Goal: Information Seeking & Learning: Find specific page/section

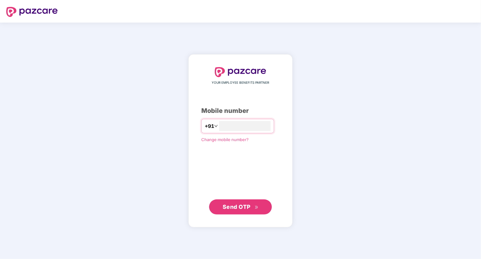
type input "**********"
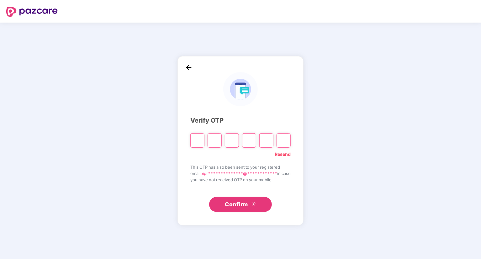
type input "*"
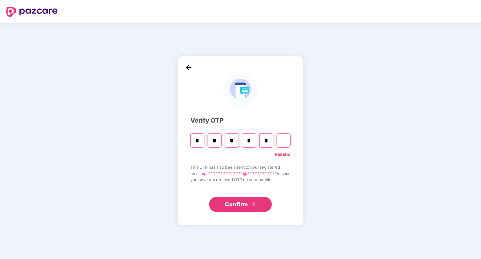
type input "*"
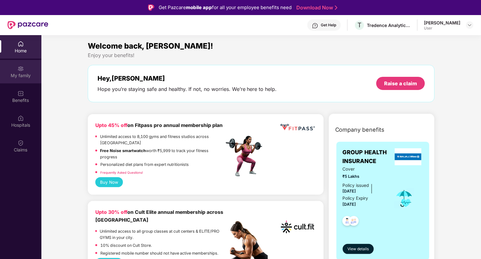
click at [25, 75] on div "My family" at bounding box center [20, 75] width 41 height 6
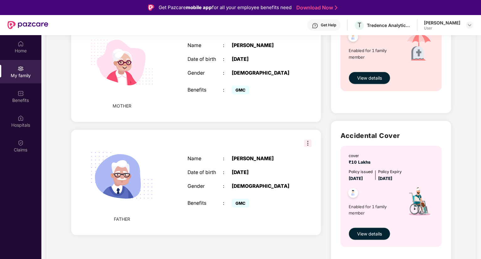
scroll to position [271, 0]
click at [307, 139] on img at bounding box center [308, 143] width 8 height 8
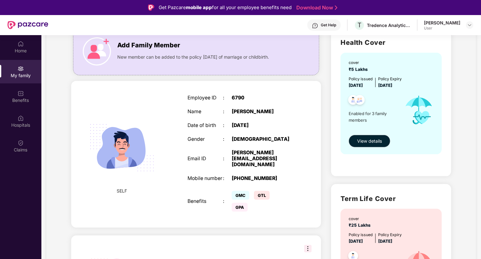
scroll to position [0, 0]
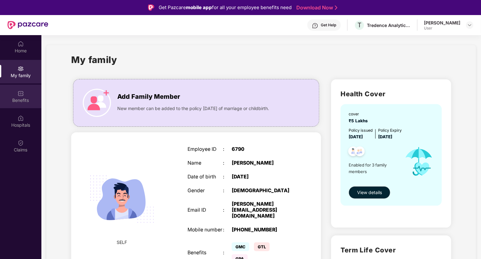
click at [30, 99] on div "Benefits" at bounding box center [20, 100] width 41 height 6
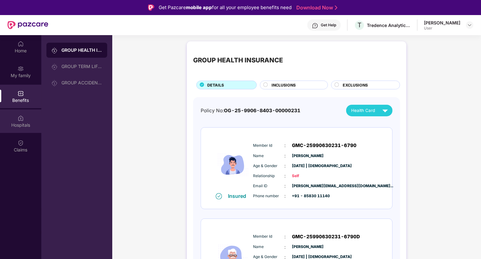
click at [18, 123] on div "Hospitals" at bounding box center [20, 125] width 41 height 6
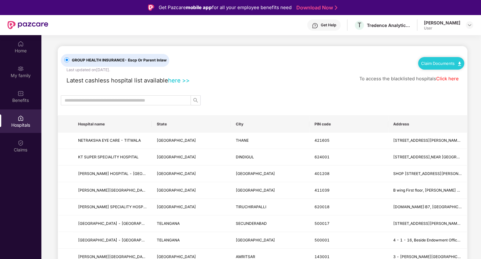
click at [181, 78] on link "here >>" at bounding box center [179, 80] width 22 height 7
click at [92, 100] on input "text" at bounding box center [124, 100] width 118 height 7
click at [22, 142] on img at bounding box center [21, 143] width 6 height 6
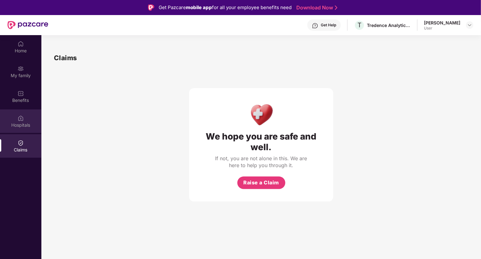
click at [23, 119] on img at bounding box center [21, 118] width 6 height 6
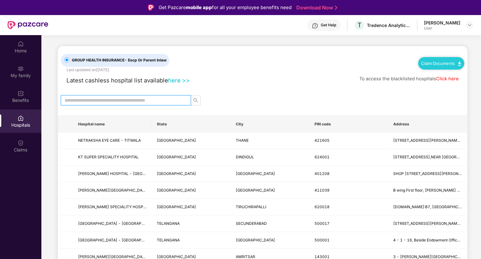
click at [112, 99] on input "text" at bounding box center [124, 100] width 118 height 7
type input "**********"
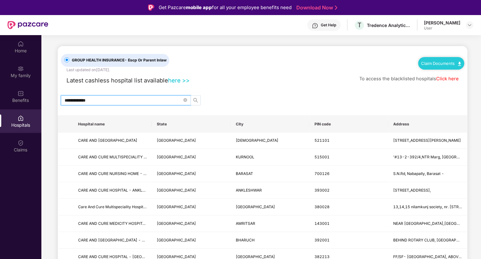
click at [197, 101] on icon "search" at bounding box center [195, 100] width 5 height 5
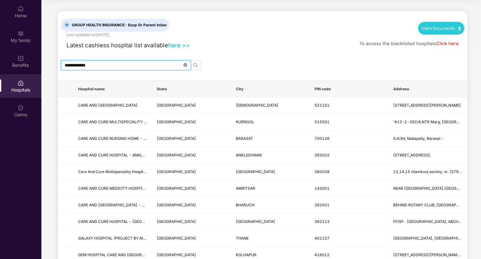
click at [186, 65] on icon "close-circle" at bounding box center [185, 65] width 4 height 4
click at [173, 65] on input "text" at bounding box center [124, 65] width 118 height 7
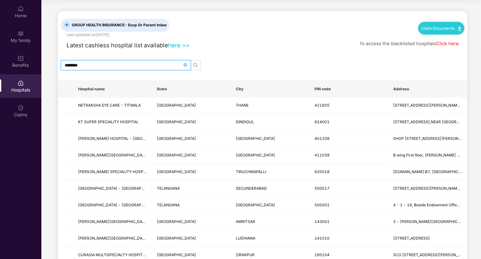
type input "********"
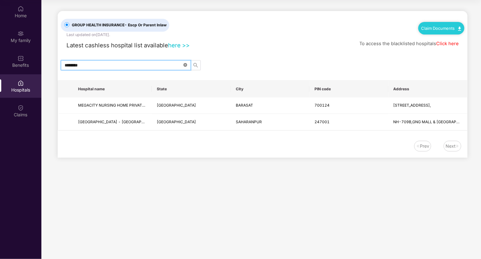
click at [185, 65] on icon "close-circle" at bounding box center [185, 65] width 4 height 4
click at [179, 66] on input "text" at bounding box center [124, 65] width 118 height 7
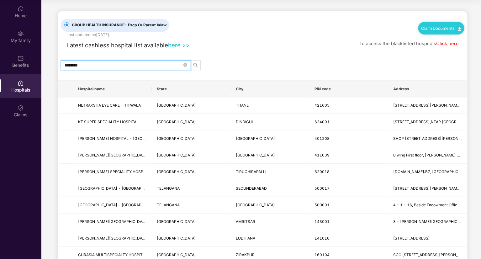
type input "********"
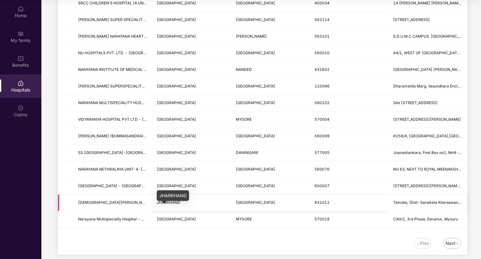
scroll to position [705, 0]
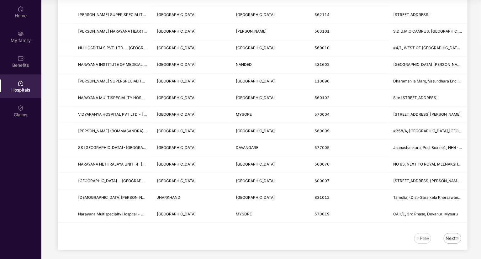
click at [446, 235] on div "Next" at bounding box center [450, 238] width 10 height 7
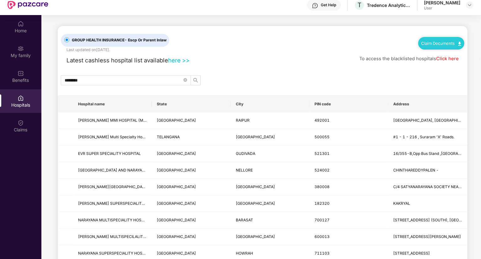
scroll to position [0, 0]
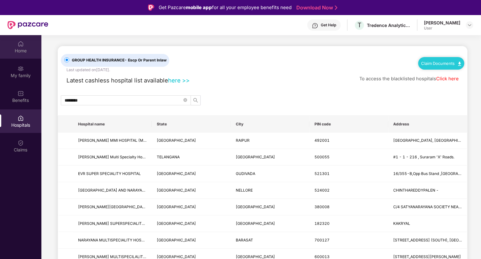
click at [22, 48] on div "Home" at bounding box center [20, 51] width 41 height 6
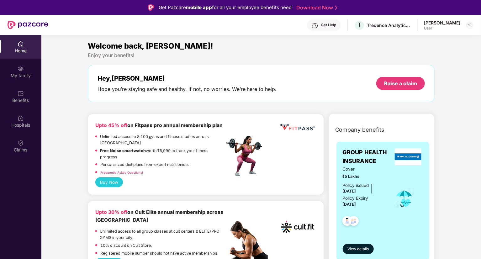
click at [465, 27] on div "[PERSON_NAME] User" at bounding box center [449, 25] width 50 height 11
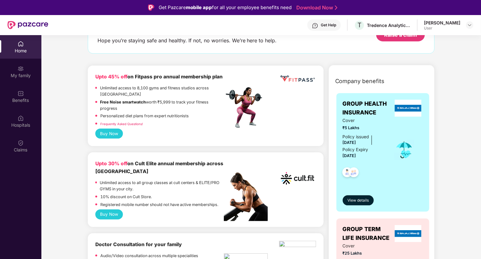
scroll to position [94, 0]
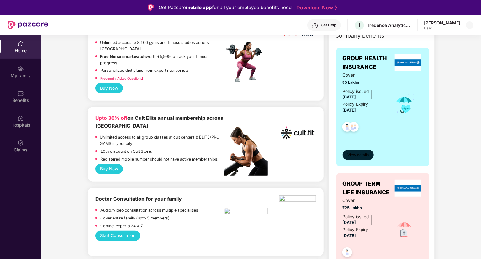
click at [359, 155] on span "View details" at bounding box center [357, 155] width 21 height 6
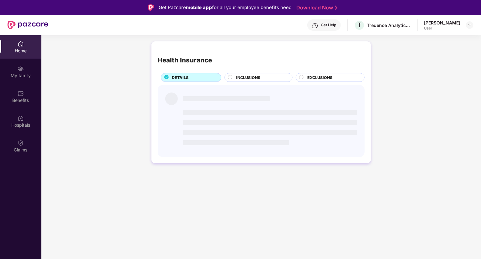
scroll to position [0, 0]
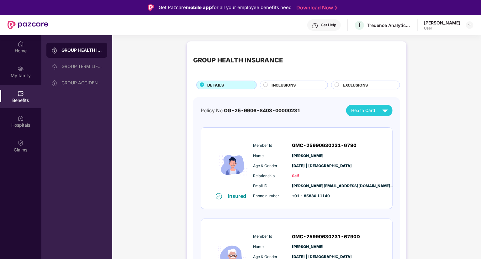
click at [297, 87] on div "INCLUSIONS" at bounding box center [296, 85] width 56 height 7
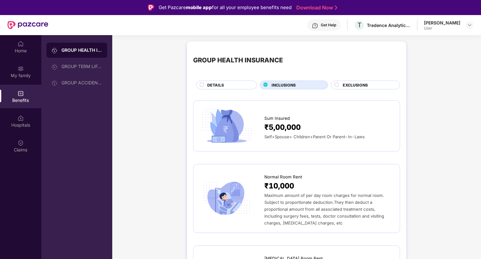
click at [348, 85] on span "EXCLUSIONS" at bounding box center [355, 85] width 25 height 6
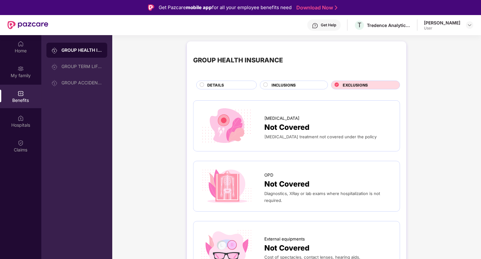
click at [225, 86] on div "DETAILS" at bounding box center [228, 85] width 49 height 7
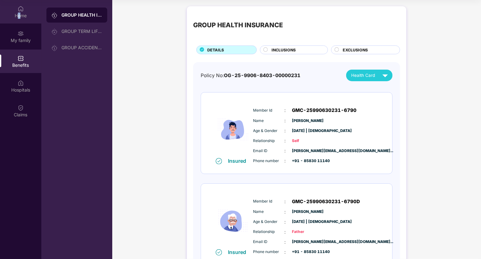
click at [19, 13] on div "Home" at bounding box center [20, 16] width 41 height 6
